Goal: Task Accomplishment & Management: Use online tool/utility

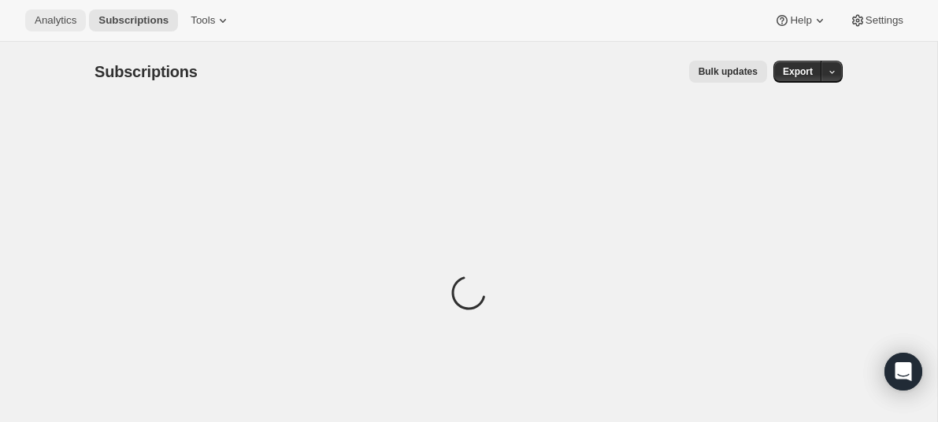
click at [64, 19] on span "Analytics" at bounding box center [56, 20] width 42 height 13
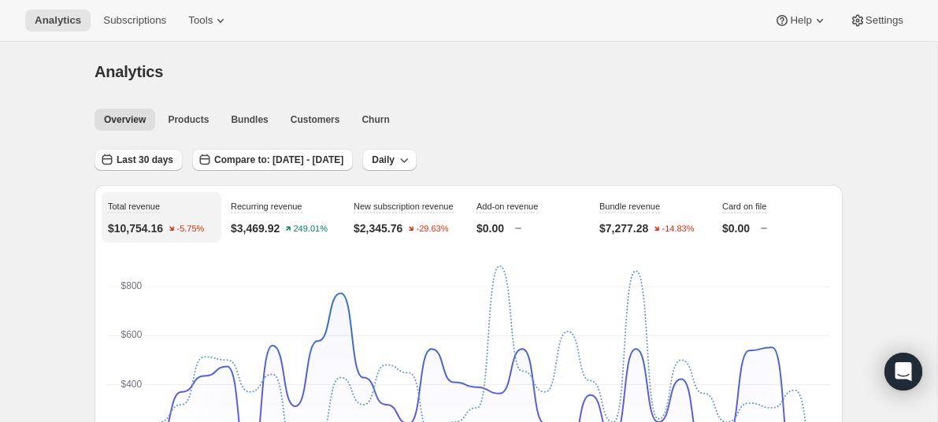
click at [158, 162] on span "Last 30 days" at bounding box center [145, 160] width 57 height 13
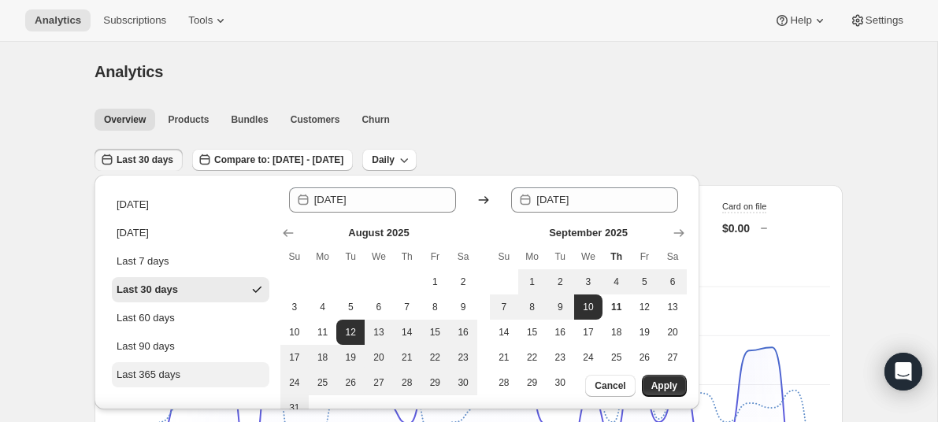
scroll to position [9, 0]
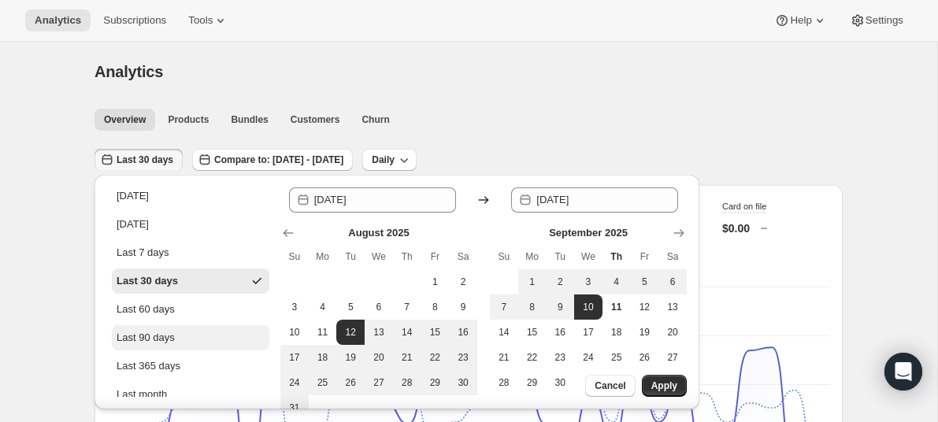
click at [149, 346] on button "Last 90 days" at bounding box center [191, 337] width 158 height 25
type input "[DATE]"
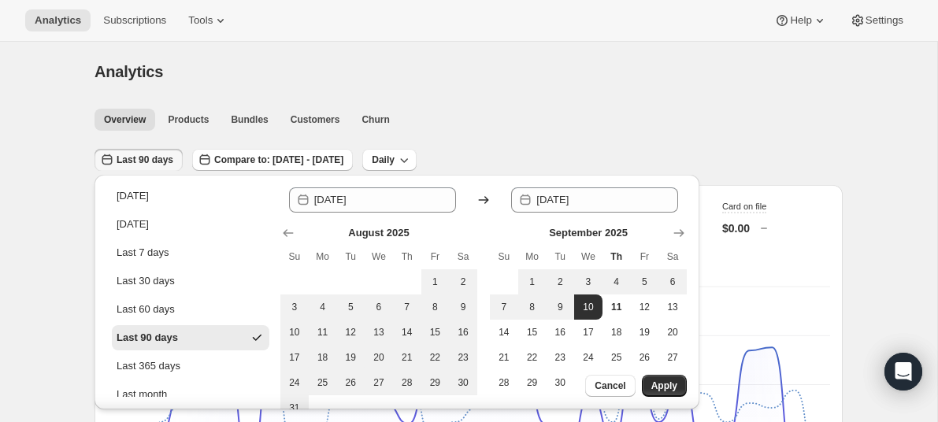
scroll to position [0, 0]
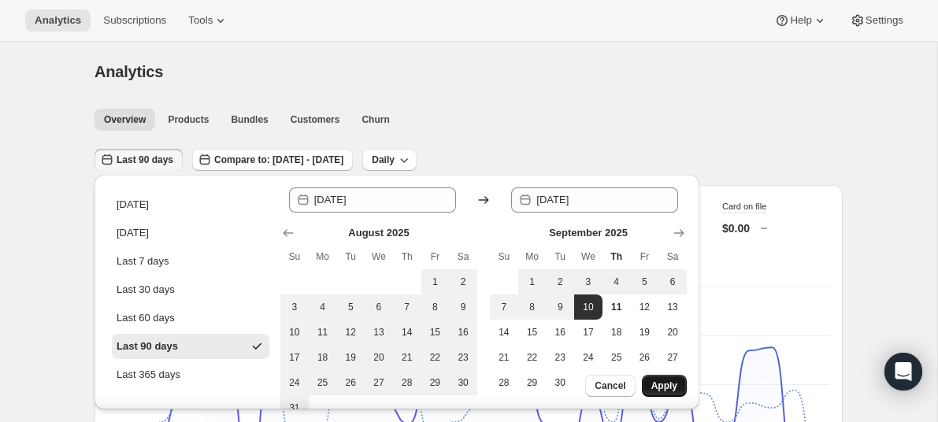
click at [656, 388] on span "Apply" at bounding box center [665, 386] width 26 height 13
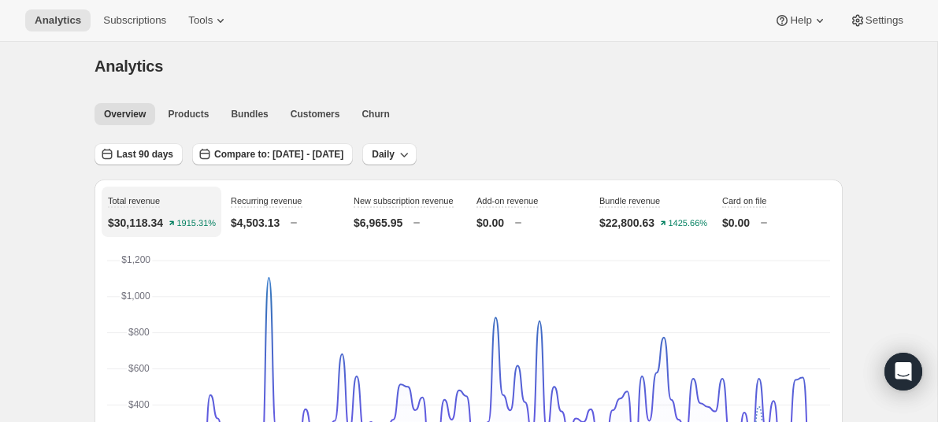
scroll to position [533, 0]
